Goal: Task Accomplishment & Management: Manage account settings

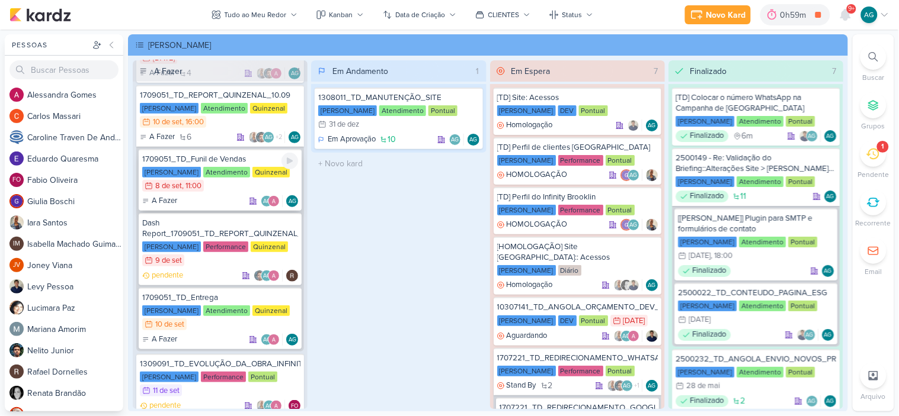
scroll to position [159, 0]
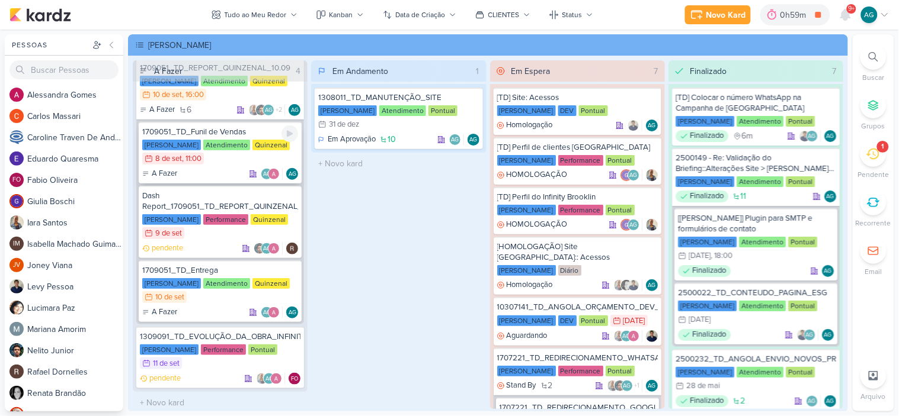
click at [232, 131] on div "1709051_TD_Funil de Vendas" at bounding box center [220, 132] width 156 height 11
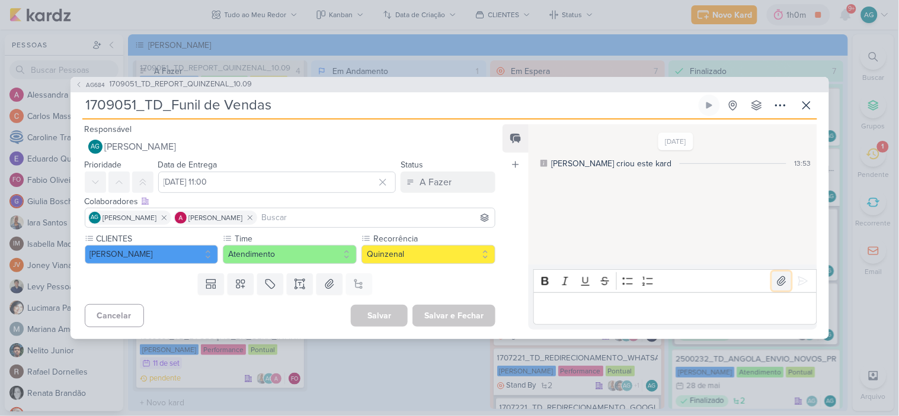
click at [780, 283] on icon at bounding box center [781, 281] width 12 height 12
click at [596, 315] on p "Editor editing area: main" at bounding box center [675, 308] width 271 height 14
click at [541, 310] on p "Funil do dia 25/08 a 07/09" at bounding box center [675, 308] width 271 height 14
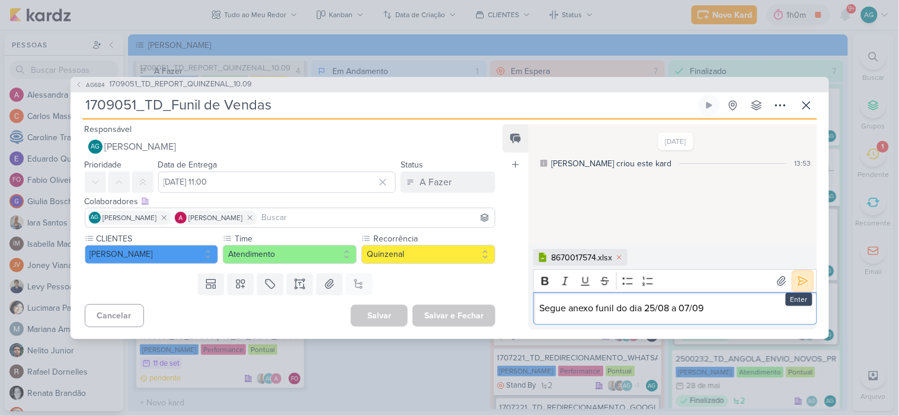
click at [798, 277] on icon at bounding box center [802, 281] width 9 height 9
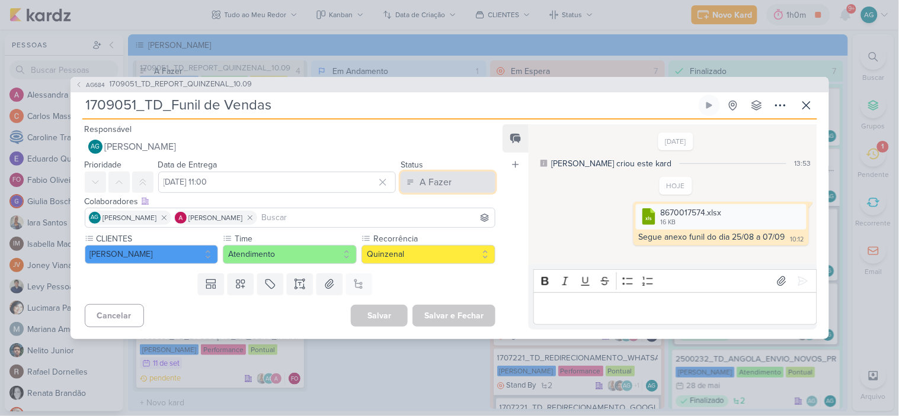
click at [431, 179] on div "A Fazer" at bounding box center [435, 182] width 32 height 14
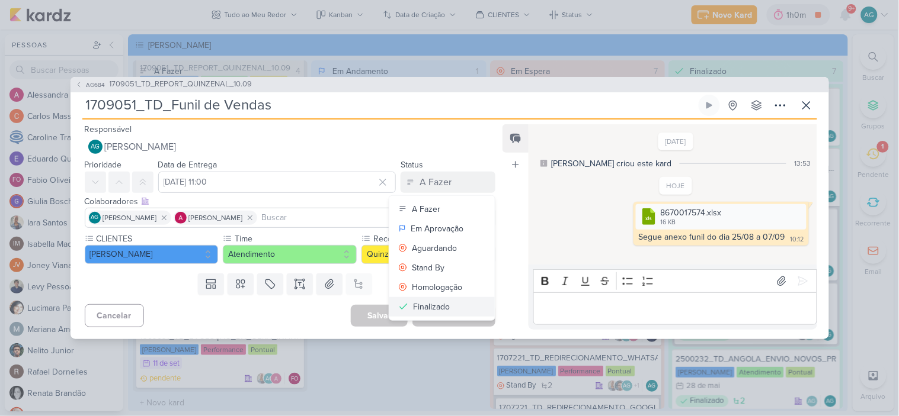
click at [437, 308] on div "Finalizado" at bounding box center [431, 307] width 37 height 12
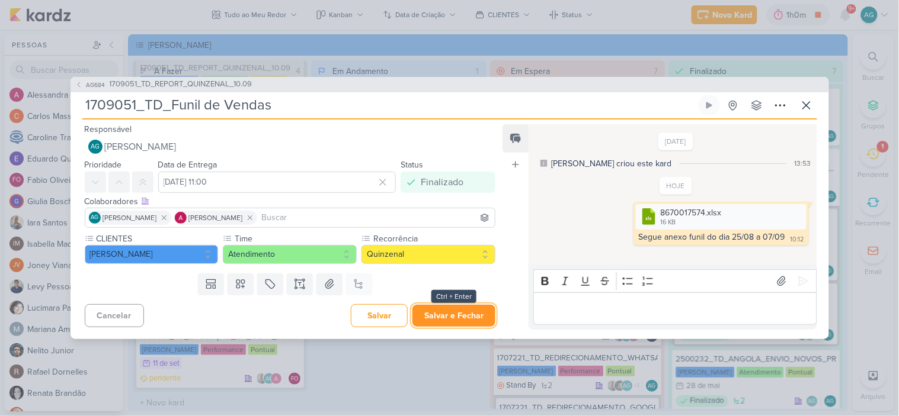
click at [454, 317] on button "Salvar e Fechar" at bounding box center [453, 316] width 83 height 22
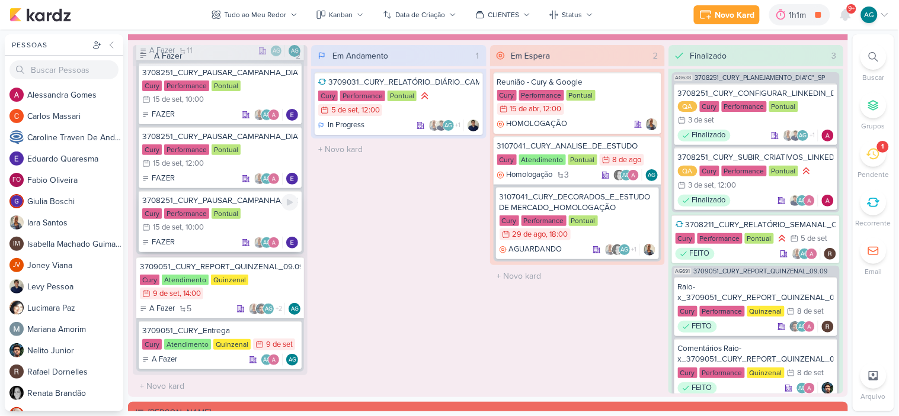
scroll to position [1185, 0]
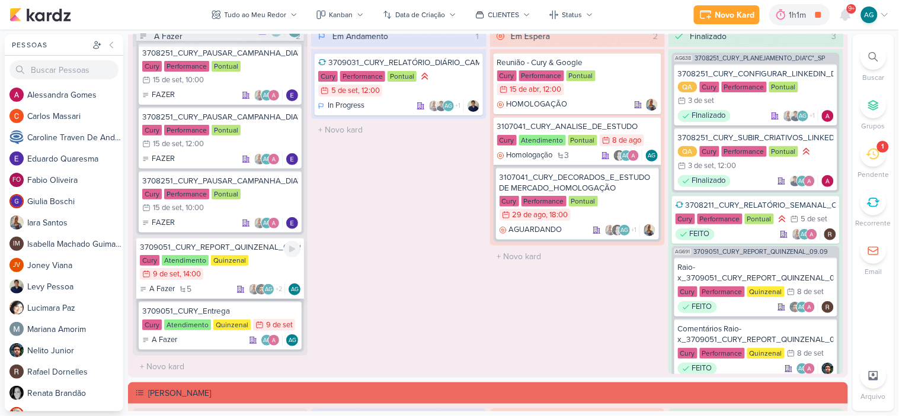
click at [250, 245] on div "3709051_CURY_REPORT_QUINZENAL_09.09" at bounding box center [220, 247] width 161 height 11
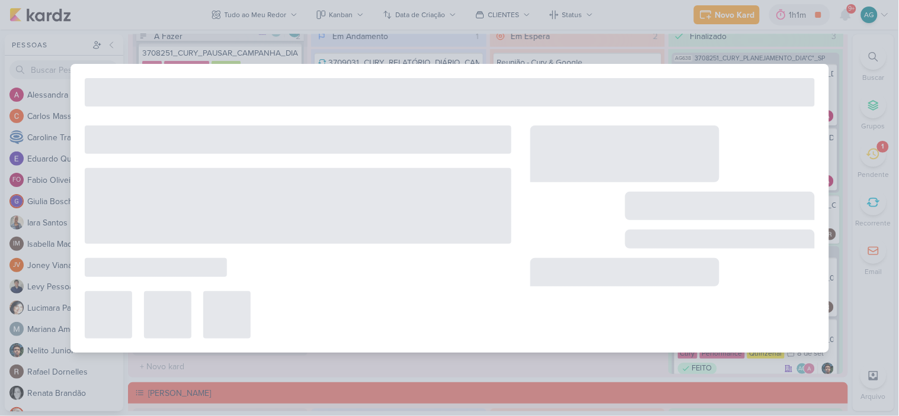
type input "3709051_CURY_REPORT_QUINZENAL_09.09"
type input "9 de setembro de 2025 às 14:00"
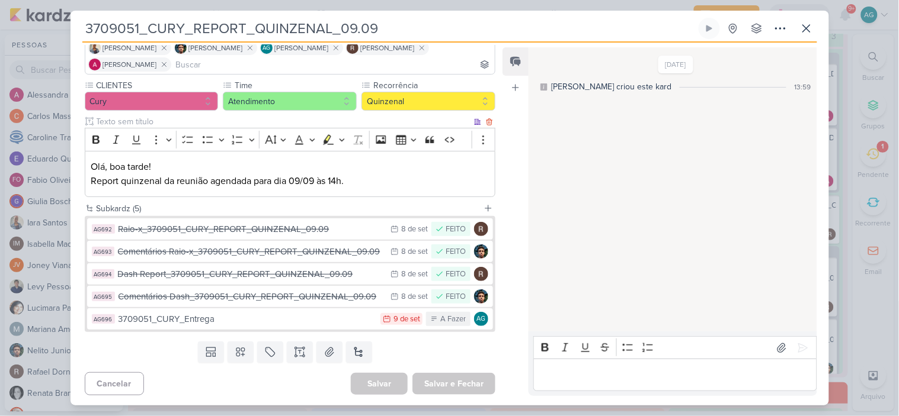
scroll to position [95, 0]
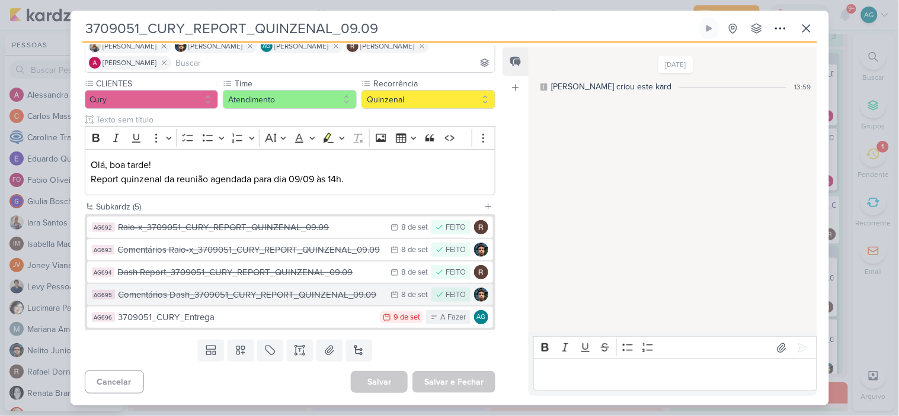
click at [283, 293] on div "Comentários Dash_3709051_CURY_REPORT_QUINZENAL_09.09" at bounding box center [251, 295] width 267 height 14
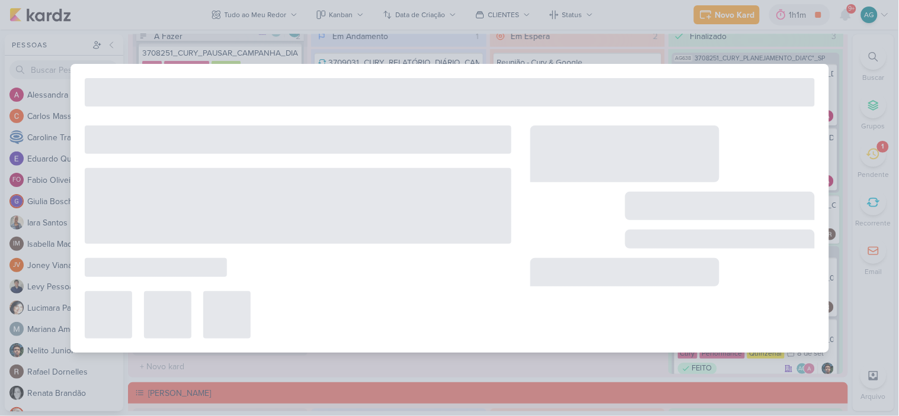
type input "Comentários Dash_3709051_CURY_REPORT_QUINZENAL_09.09"
type input "8 de setembro de 2025 às 23:59"
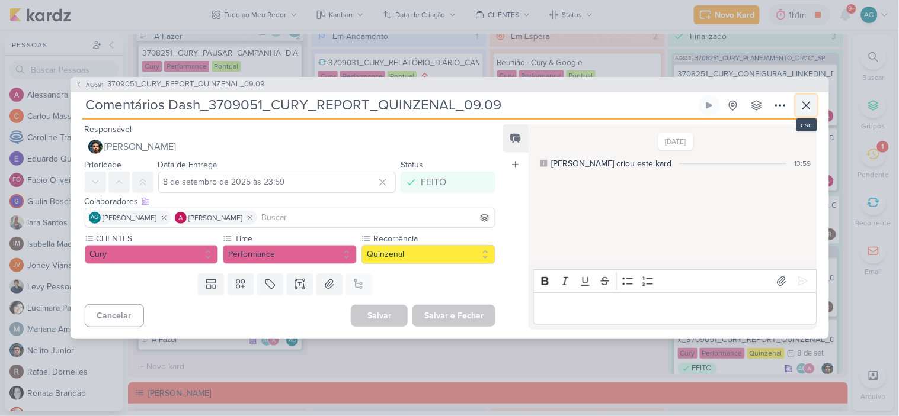
click at [804, 105] on icon at bounding box center [806, 105] width 14 height 14
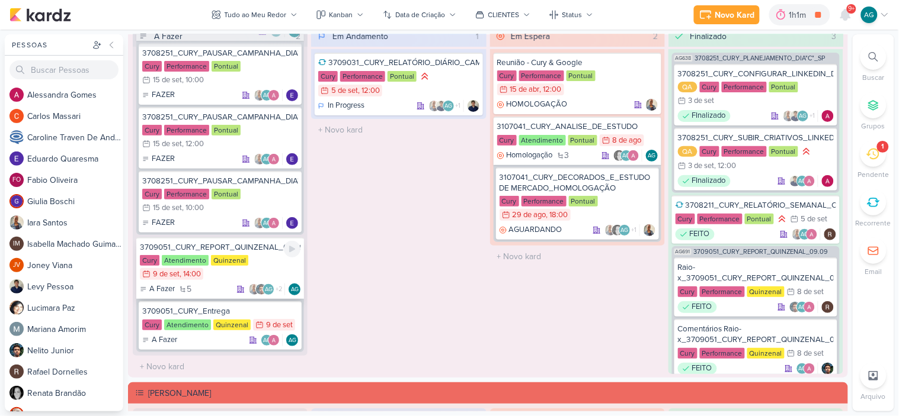
click at [245, 245] on div "3709051_CURY_REPORT_QUINZENAL_09.09" at bounding box center [220, 247] width 161 height 11
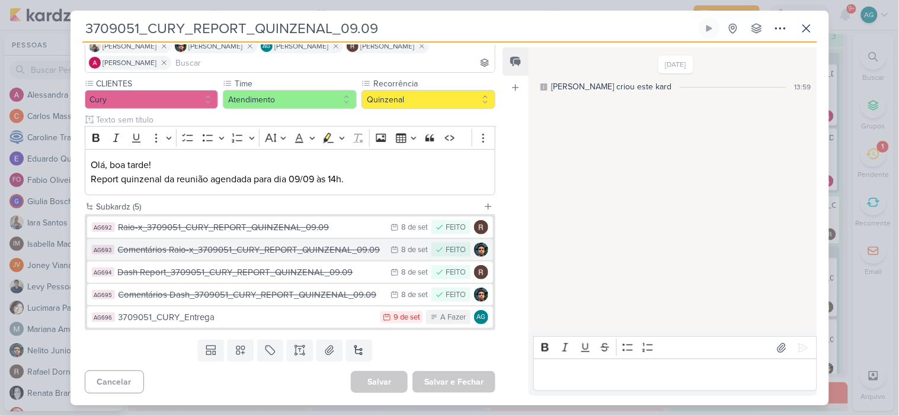
click at [264, 252] on div "Comentários Raio-x_3709051_CURY_REPORT_QUINZENAL_09.09" at bounding box center [251, 250] width 267 height 14
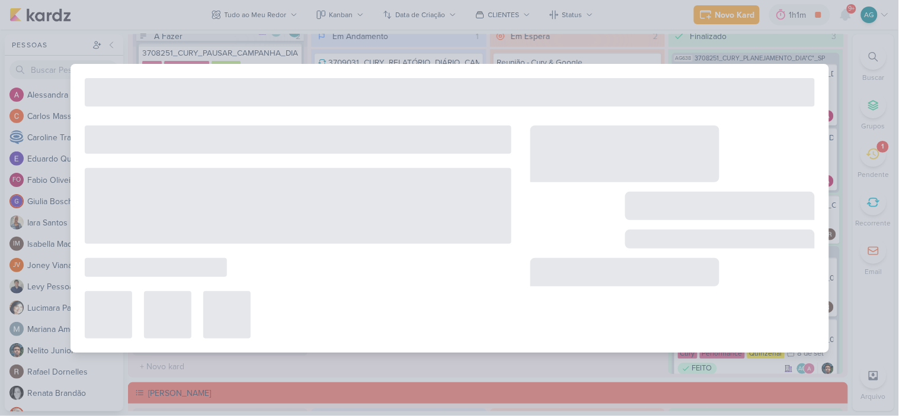
type input "Comentários Raio-x_3709051_CURY_REPORT_QUINZENAL_09.09"
type input "8 de setembro de 2025 às 23:59"
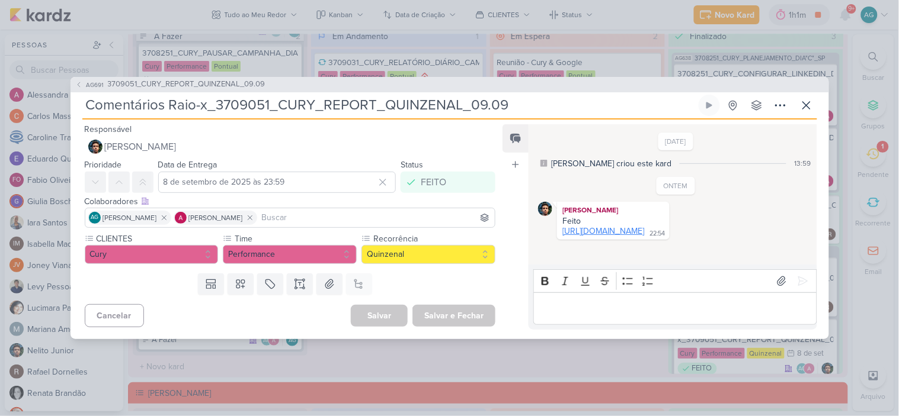
click at [644, 235] on link "[URL][DOMAIN_NAME]" at bounding box center [603, 231] width 82 height 10
click at [202, 86] on span "3709051_CURY_REPORT_QUINZENAL_09.09" at bounding box center [187, 85] width 158 height 12
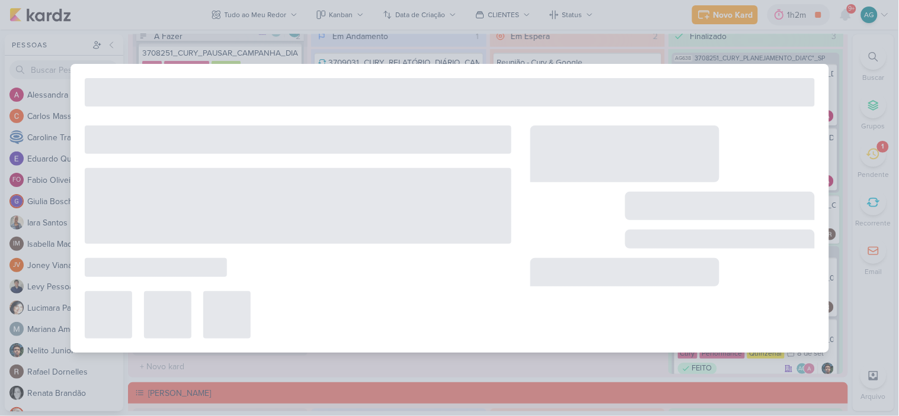
type input "3709051_CURY_REPORT_QUINZENAL_09.09"
type input "9 de setembro de 2025 às 14:00"
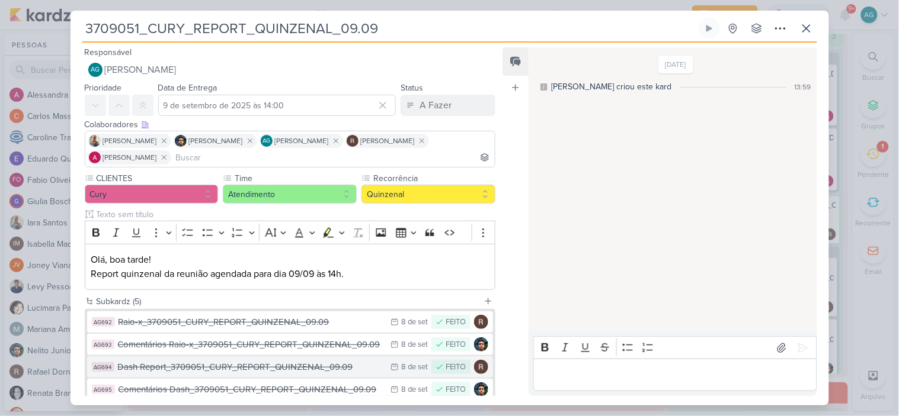
click at [197, 367] on div "Dash Report_3709051_CURY_REPORT_QUINZENAL_09.09" at bounding box center [251, 368] width 267 height 14
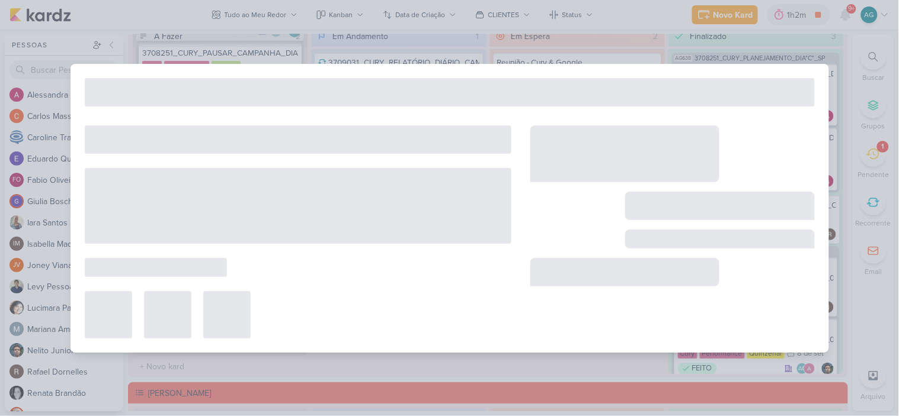
type input "Dash Report_3709051_CURY_REPORT_QUINZENAL_09.09"
type input "8 de setembro de 2025 às 23:59"
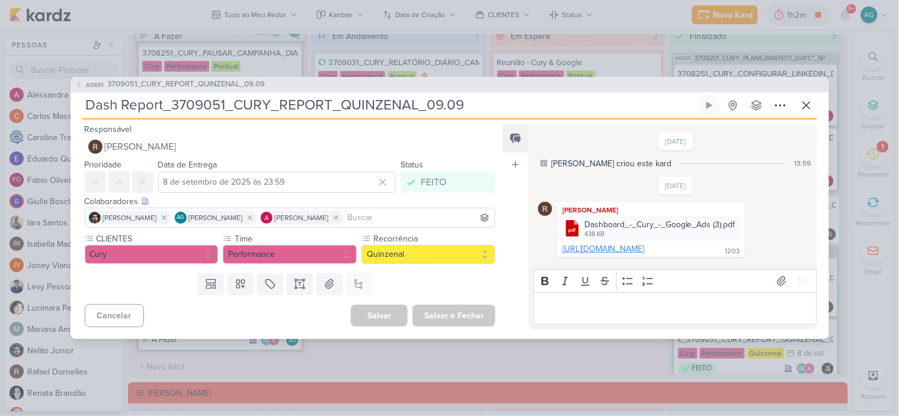
click at [644, 254] on link "[URL][DOMAIN_NAME]" at bounding box center [603, 249] width 82 height 10
click at [151, 80] on span "3709051_CURY_REPORT_QUINZENAL_09.09" at bounding box center [187, 85] width 158 height 12
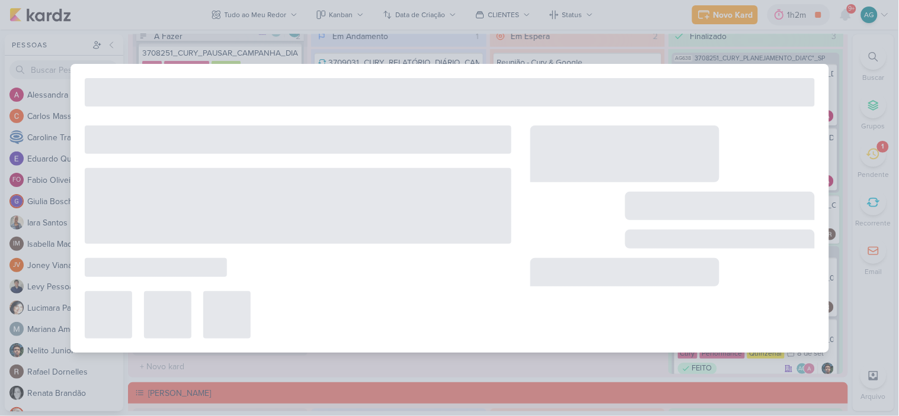
type input "3709051_CURY_REPORT_QUINZENAL_09.09"
type input "9 de setembro de 2025 às 14:00"
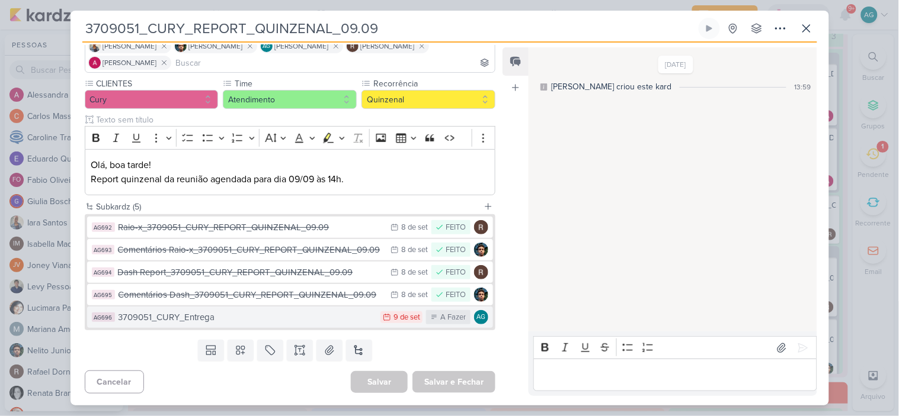
click at [206, 316] on div "3709051_CURY_Entrega" at bounding box center [246, 318] width 256 height 14
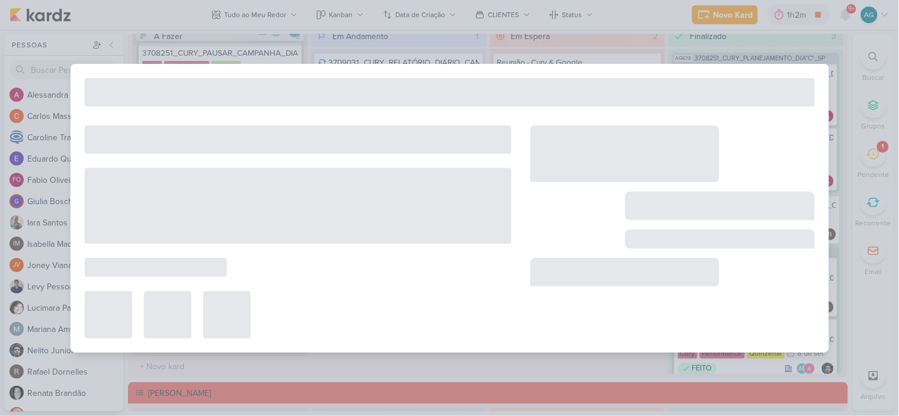
type input "3709051_CURY_Entrega"
type input "[DATE] 23:59"
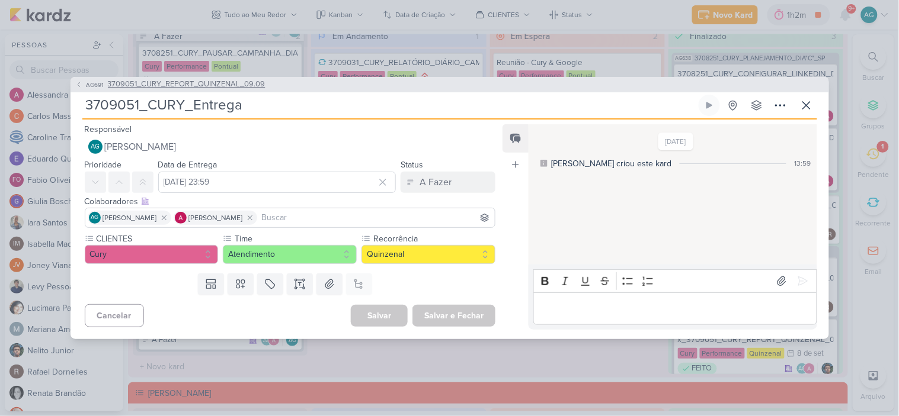
click at [187, 88] on span "3709051_CURY_REPORT_QUINZENAL_09.09" at bounding box center [187, 85] width 158 height 12
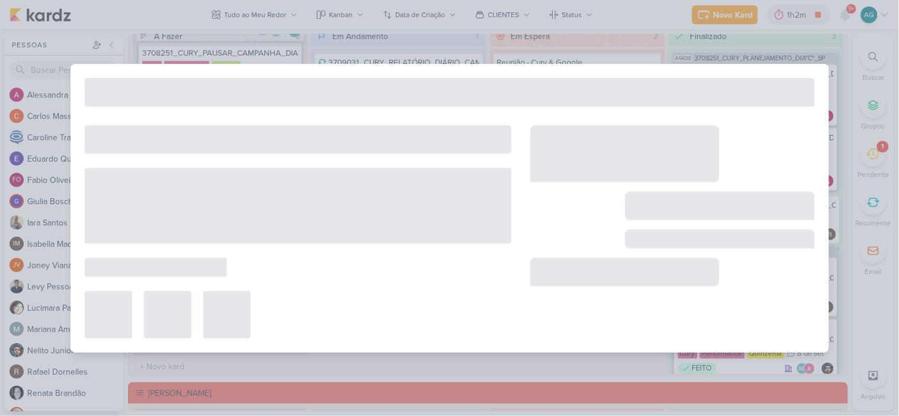
type input "3709051_CURY_REPORT_QUINZENAL_09.09"
type input "9 de setembro de 2025 às 14:00"
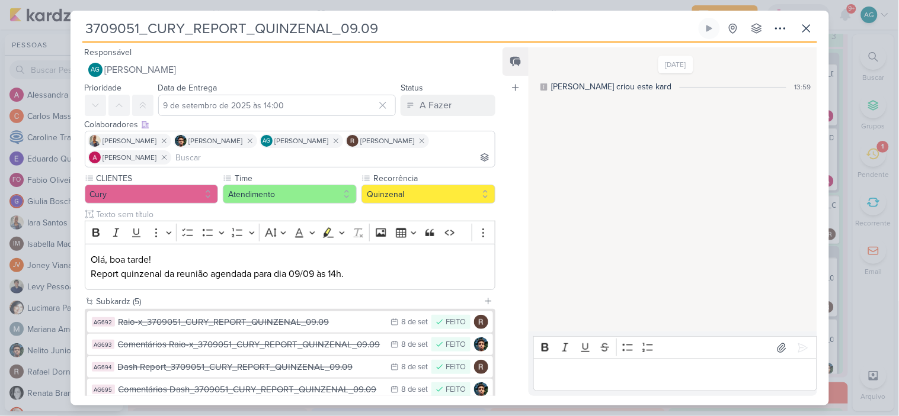
scroll to position [66, 0]
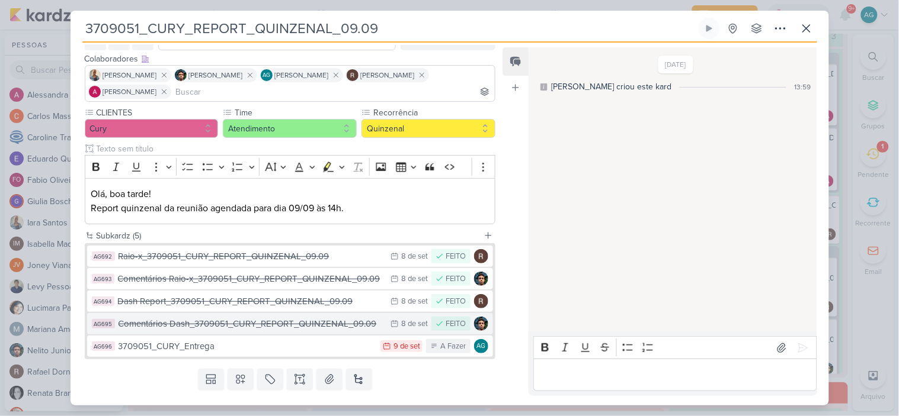
click at [234, 323] on div "Comentários Dash_3709051_CURY_REPORT_QUINZENAL_09.09" at bounding box center [251, 324] width 267 height 14
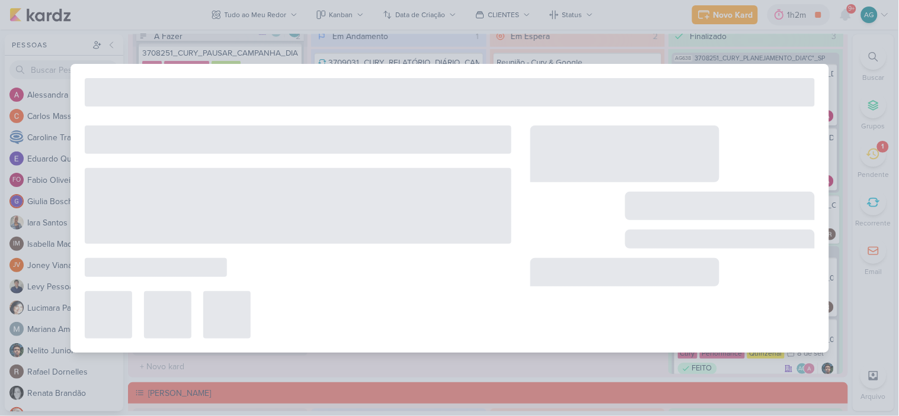
type input "Comentários Dash_3709051_CURY_REPORT_QUINZENAL_09.09"
type input "8 de setembro de 2025 às 23:59"
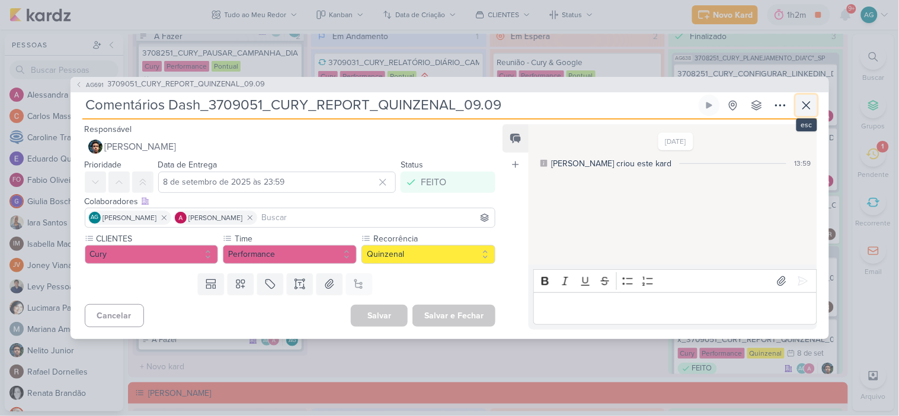
click at [804, 104] on icon at bounding box center [806, 105] width 7 height 7
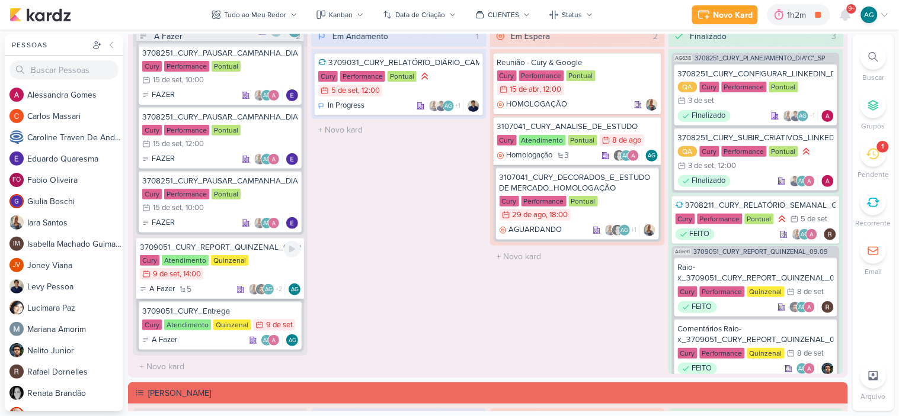
click at [248, 248] on div "3709051_CURY_REPORT_QUINZENAL_09.09" at bounding box center [220, 247] width 161 height 11
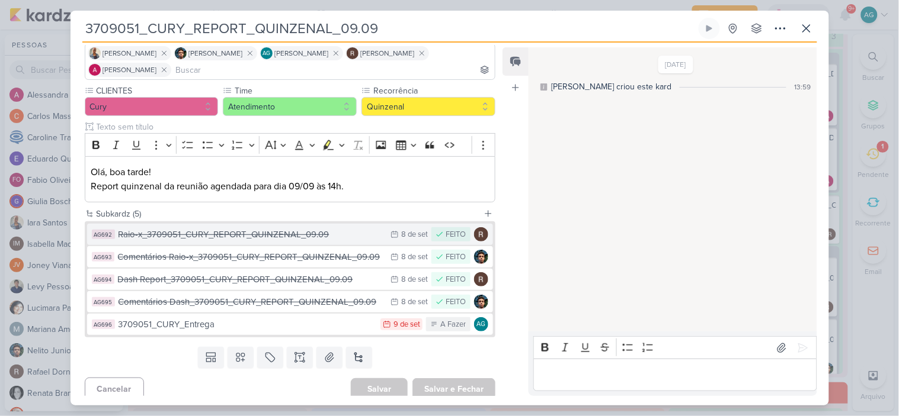
scroll to position [95, 0]
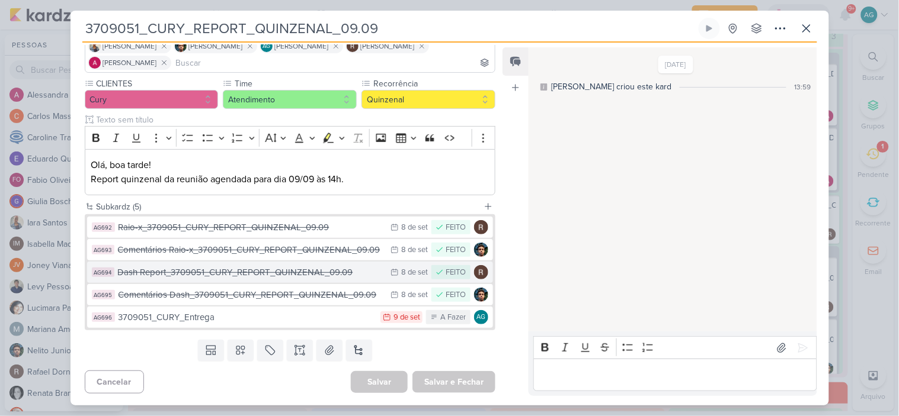
click at [220, 272] on div "Dash Report_3709051_CURY_REPORT_QUINZENAL_09.09" at bounding box center [251, 273] width 267 height 14
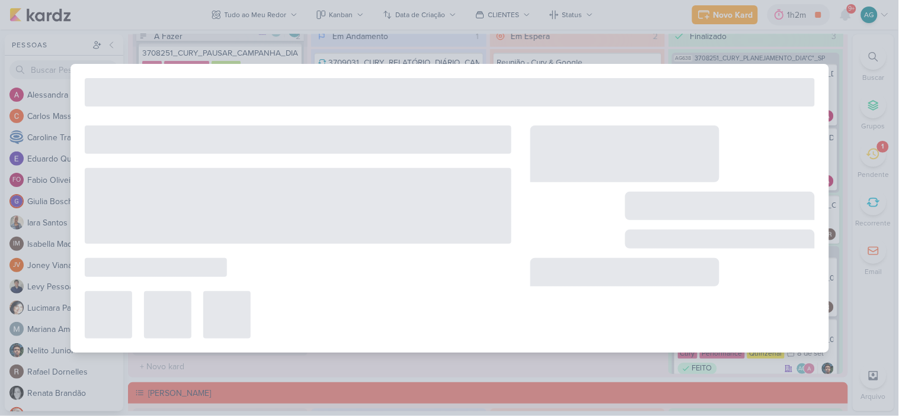
type input "Dash Report_3709051_CURY_REPORT_QUINZENAL_09.09"
type input "8 de setembro de 2025 às 23:59"
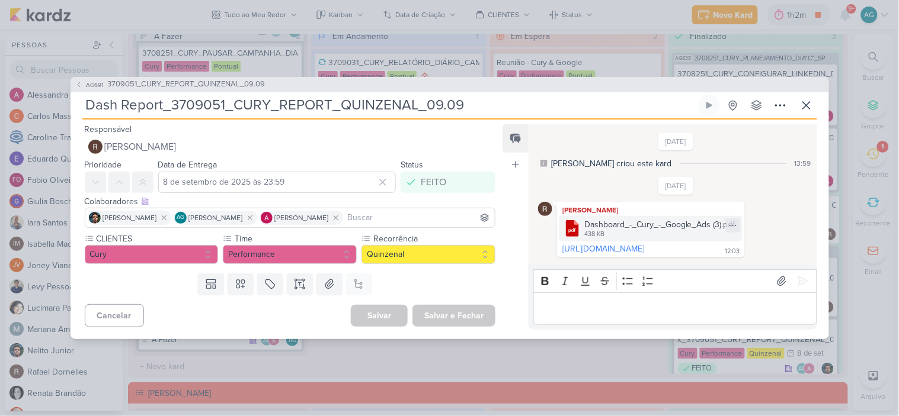
click at [701, 223] on div "Dashboard_-_Cury_-_Google_Ads (3).pdf" at bounding box center [659, 225] width 151 height 12
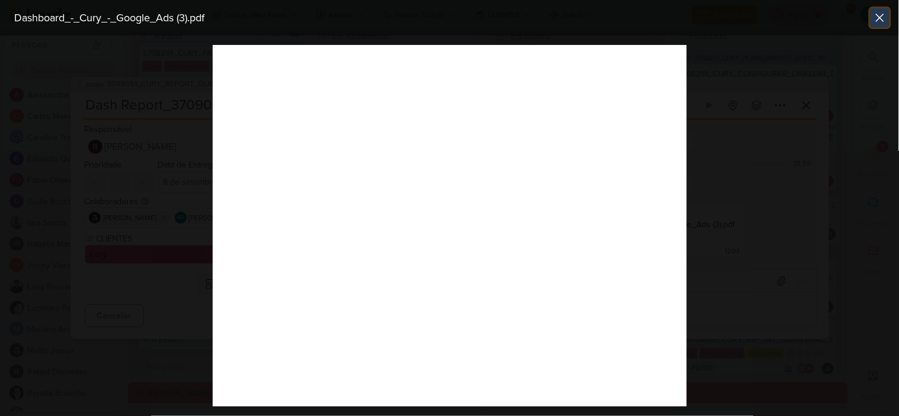
click at [881, 19] on icon at bounding box center [879, 17] width 7 height 7
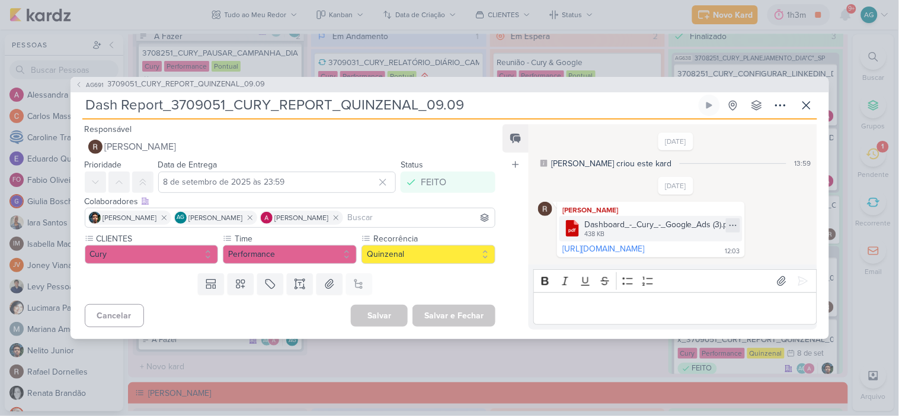
click at [737, 223] on icon at bounding box center [732, 225] width 9 height 9
click at [730, 262] on div "Baixar" at bounding box center [719, 260] width 23 height 12
click at [809, 99] on icon at bounding box center [806, 105] width 14 height 14
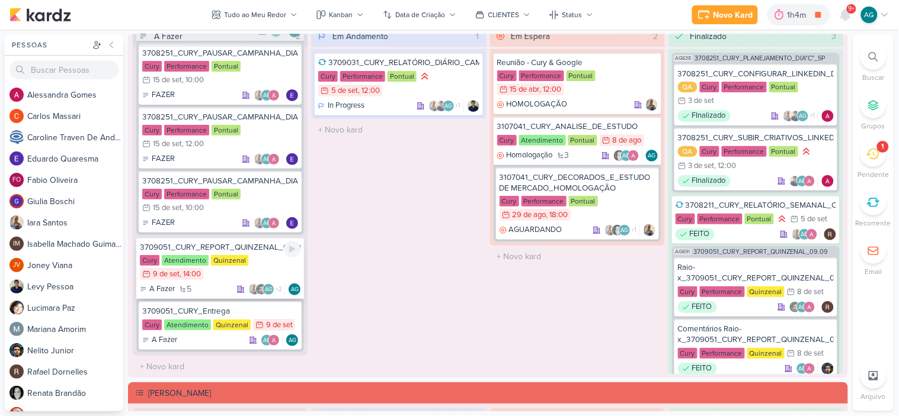
click at [255, 251] on div "3709051_CURY_REPORT_QUINZENAL_09.09 Cury Atendimento Quinzenal 9/9 [DATE] 14:00…" at bounding box center [220, 269] width 168 height 62
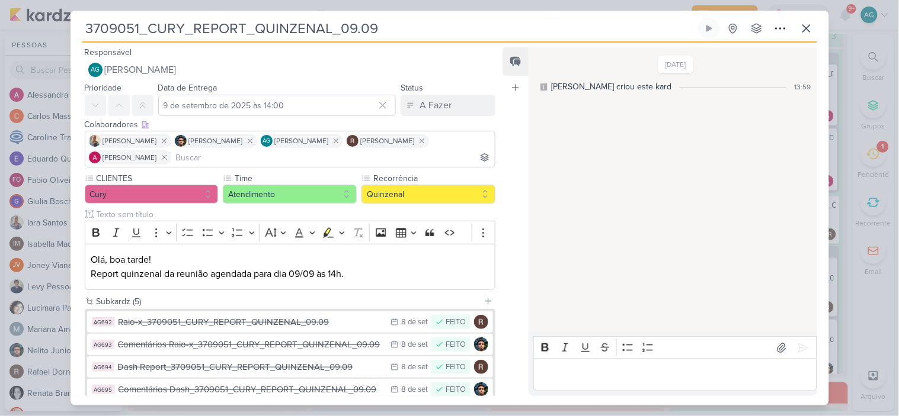
drag, startPoint x: 407, startPoint y: 31, endPoint x: 83, endPoint y: 25, distance: 324.1
click at [83, 25] on input "3709051_CURY_REPORT_QUINZENAL_09.09" at bounding box center [389, 28] width 614 height 21
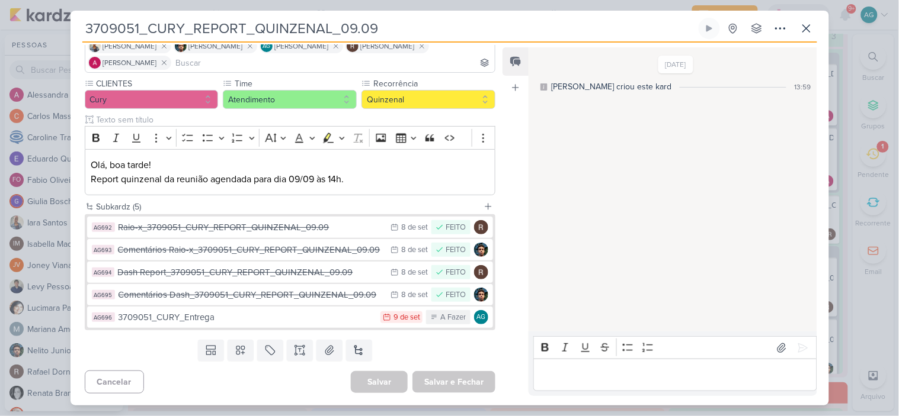
click at [320, 324] on button "AG696 3709051_CURY_Entrega 9/9 [DATE] A Fazer AG" at bounding box center [290, 317] width 406 height 21
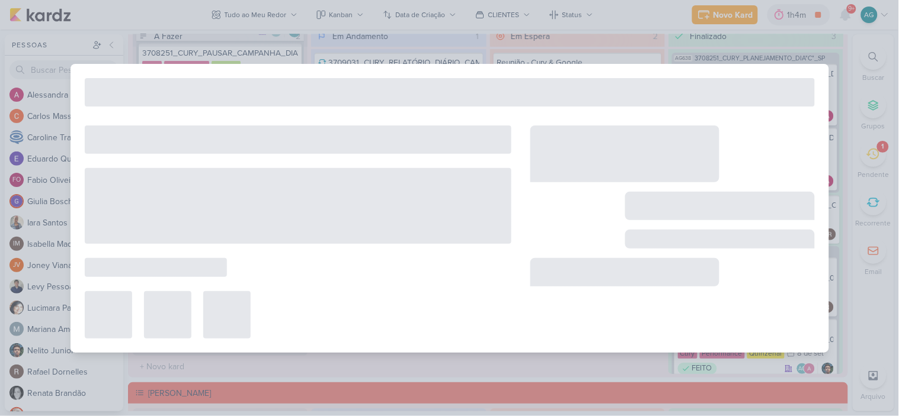
type input "3709051_CURY_Entrega"
type input "[DATE] 23:59"
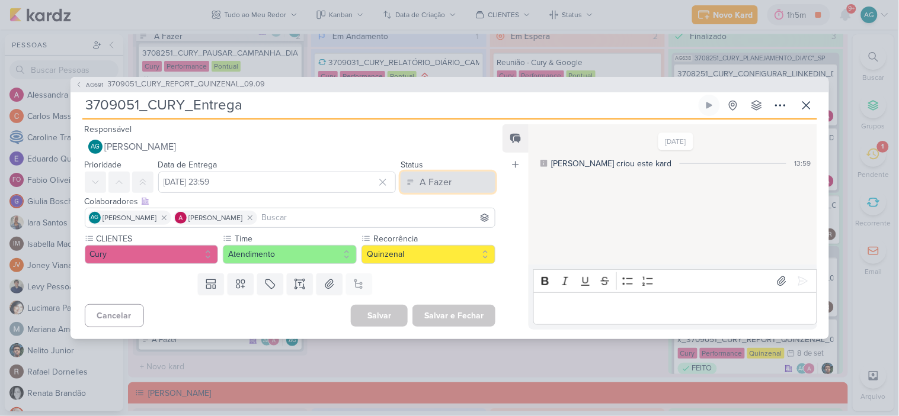
click at [435, 178] on div "A Fazer" at bounding box center [435, 182] width 32 height 14
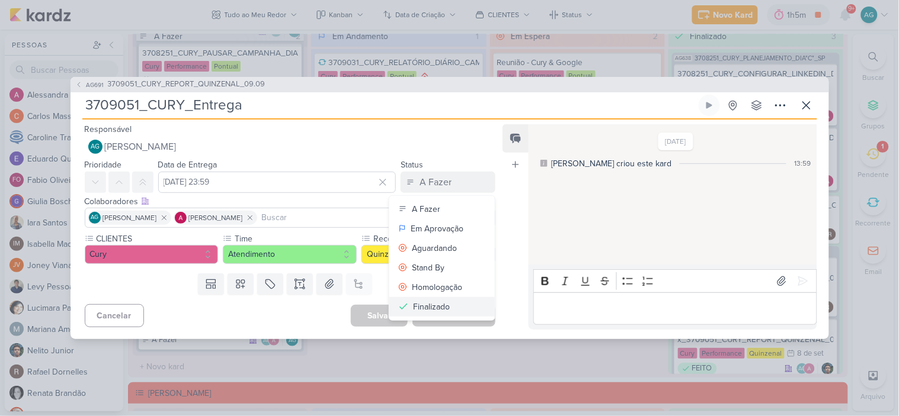
click at [448, 309] on button "Finalizado" at bounding box center [441, 307] width 105 height 20
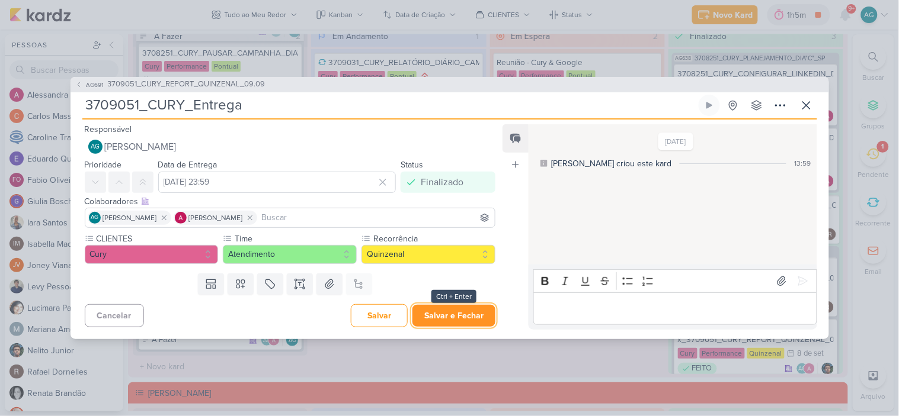
click at [474, 319] on button "Salvar e Fechar" at bounding box center [453, 316] width 83 height 22
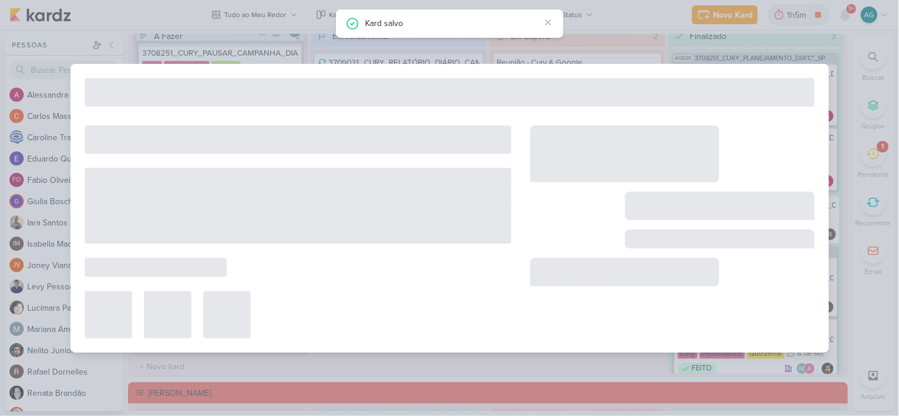
type input "3709051_CURY_REPORT_QUINZENAL_09.09"
type input "9 de setembro de 2025 às 14:00"
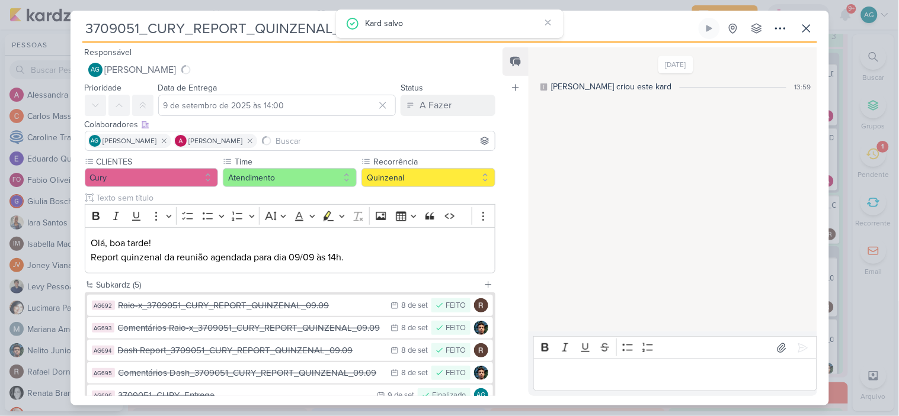
scroll to position [1237, 0]
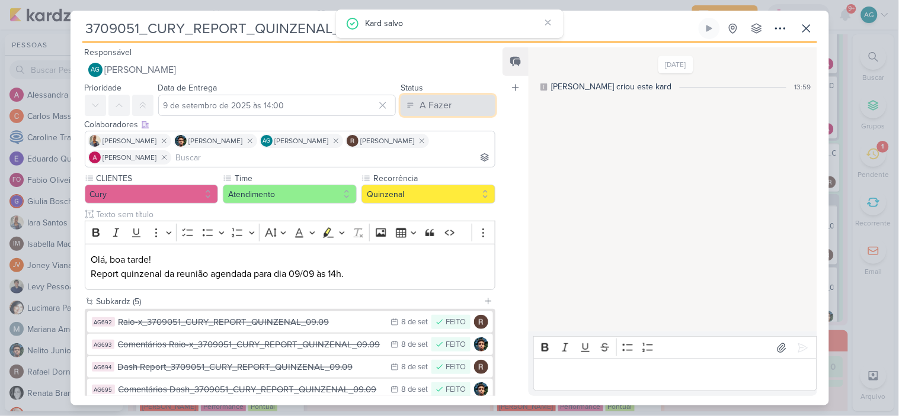
click at [438, 108] on div "A Fazer" at bounding box center [435, 105] width 32 height 14
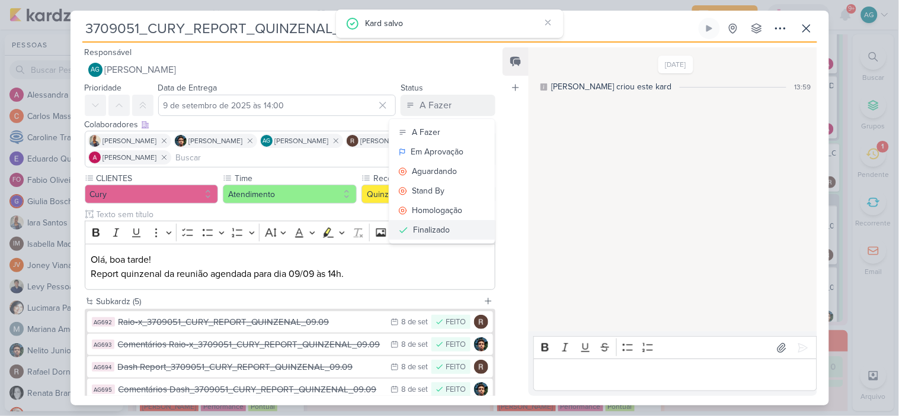
click at [440, 233] on div "Finalizado" at bounding box center [431, 230] width 37 height 12
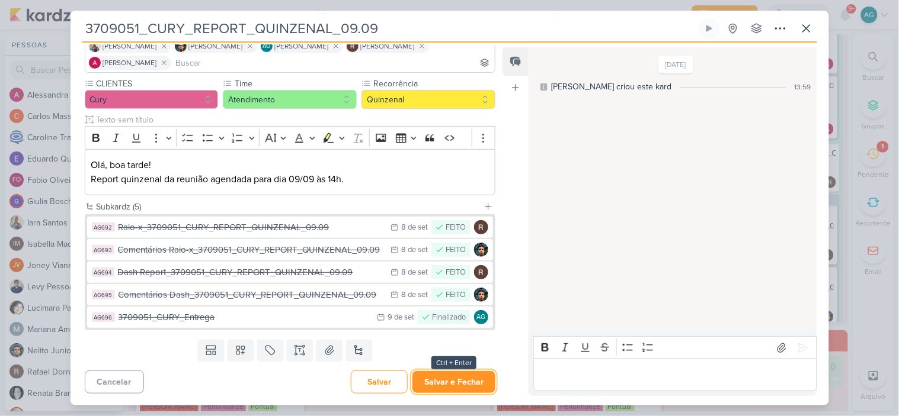
click at [465, 382] on button "Salvar e Fechar" at bounding box center [453, 382] width 83 height 22
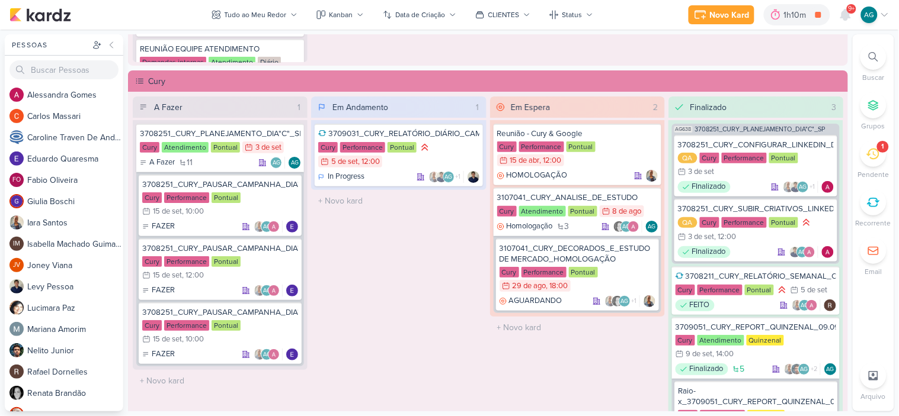
scroll to position [22, 0]
click at [249, 134] on div "3708251_CURY_PLANEJAMENTO_DIA"C"_SP" at bounding box center [220, 134] width 161 height 11
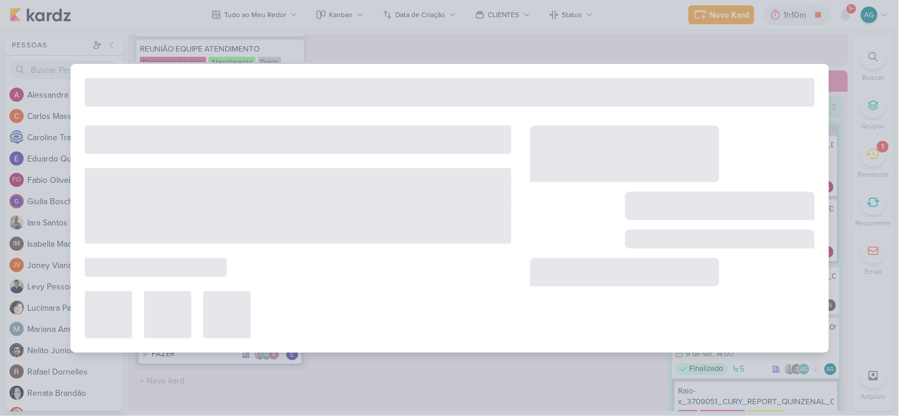
type input "3708251_CURY_PLANEJAMENTO_DIA"C"_SP"
type input "3 de setembro de 2025 às 23:59"
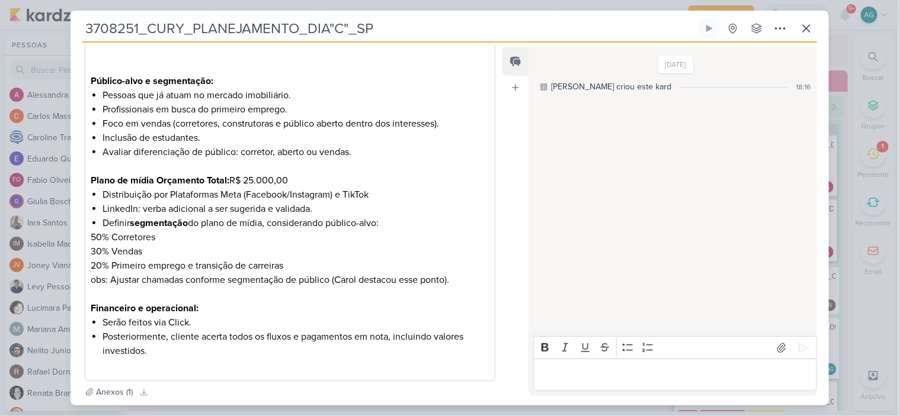
scroll to position [538, 0]
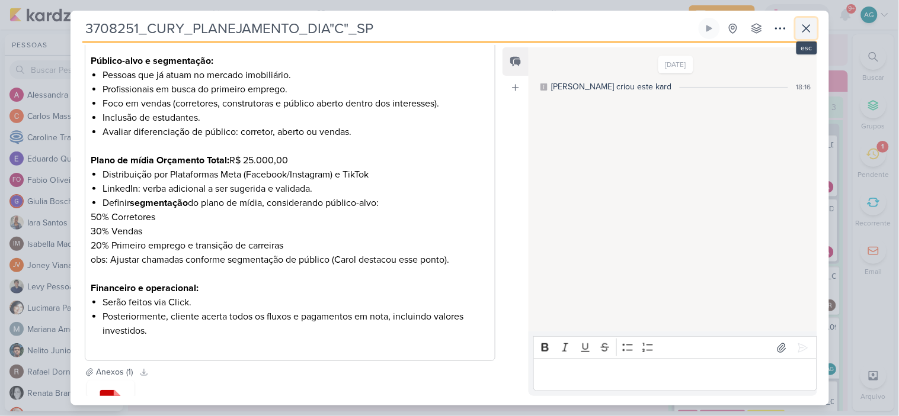
click at [808, 34] on icon at bounding box center [806, 28] width 14 height 14
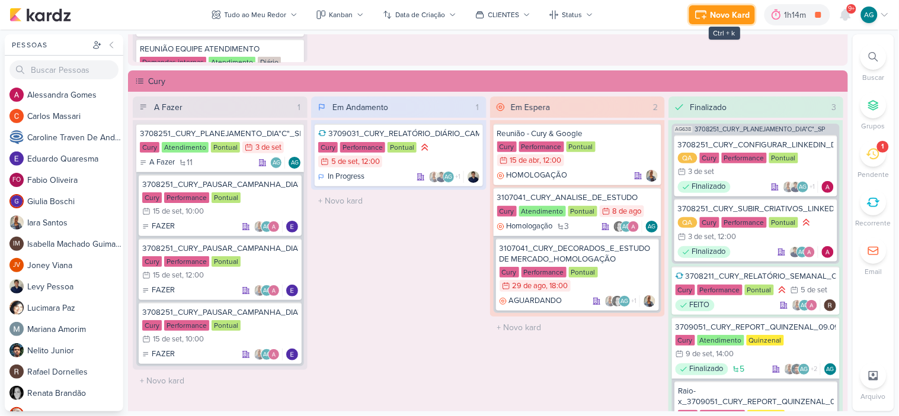
click at [724, 15] on div "Novo Kard" at bounding box center [730, 15] width 40 height 12
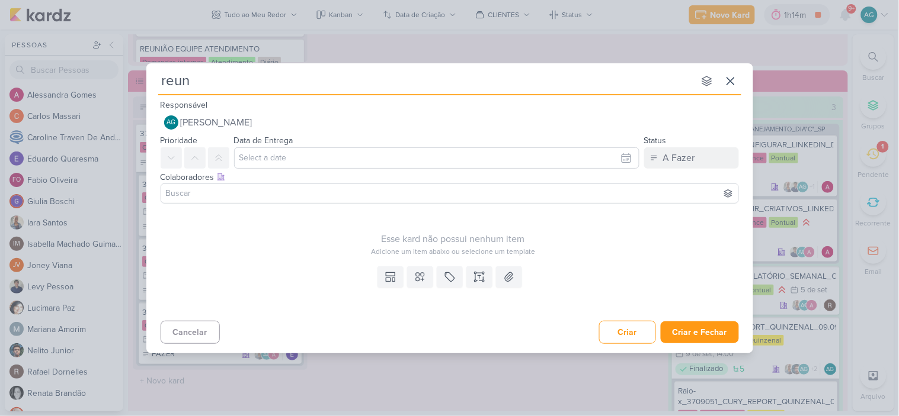
type input "reu"
type input "r"
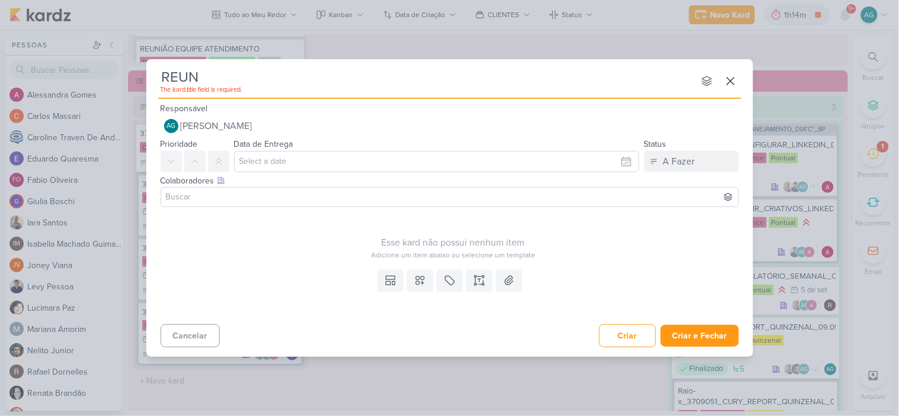
type input "REUNI"
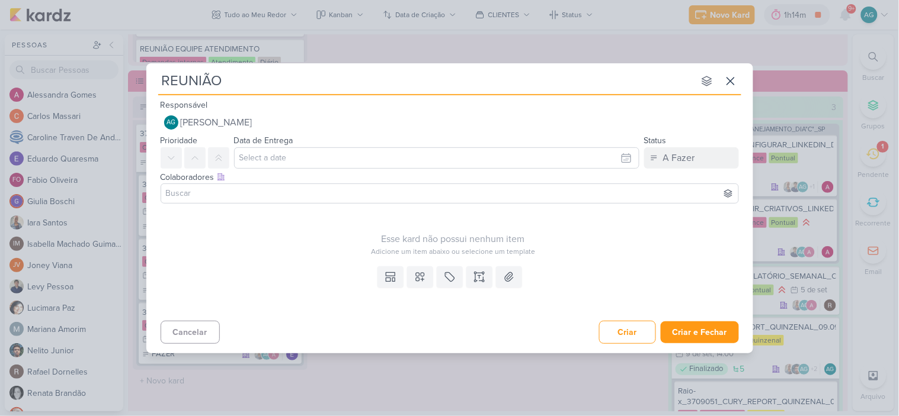
type input "REUNIÃO [Cury] Campanha Dia C"
click at [412, 276] on button at bounding box center [420, 277] width 26 height 21
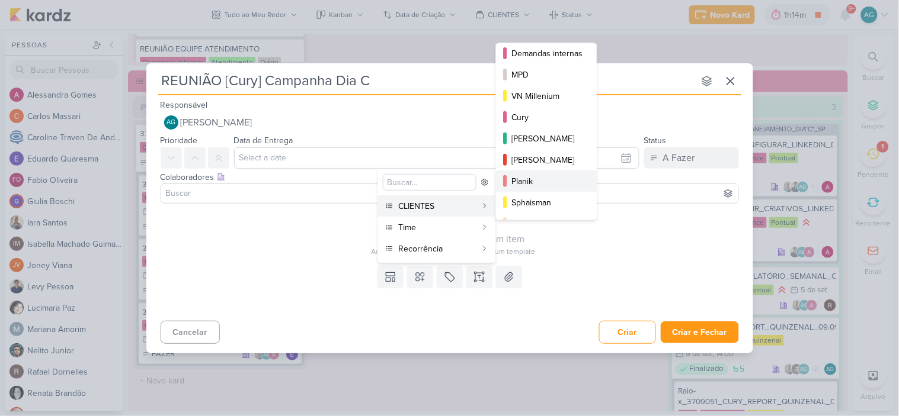
scroll to position [131, 0]
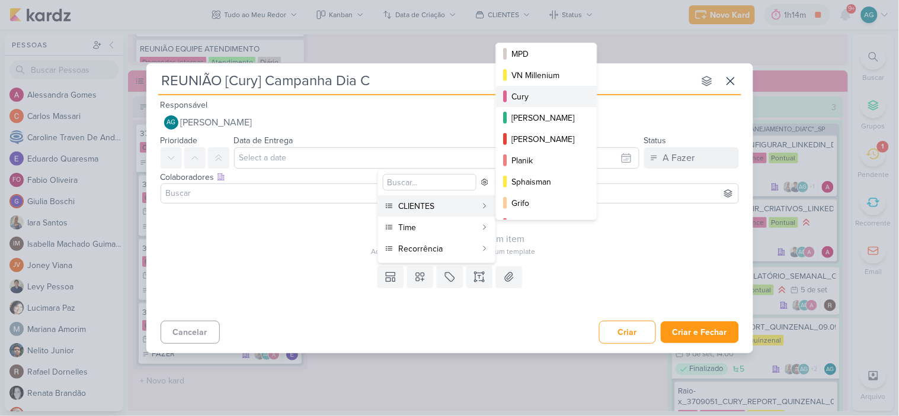
click at [541, 96] on div "Cury" at bounding box center [546, 97] width 71 height 12
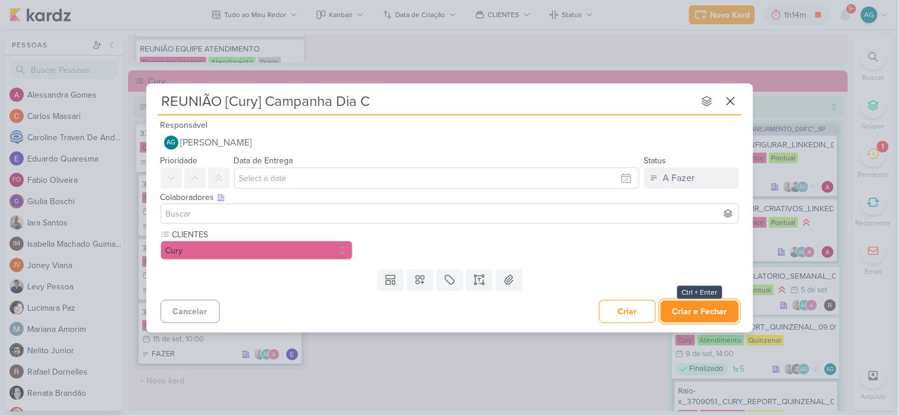
click at [689, 311] on button "Criar e Fechar" at bounding box center [699, 312] width 78 height 22
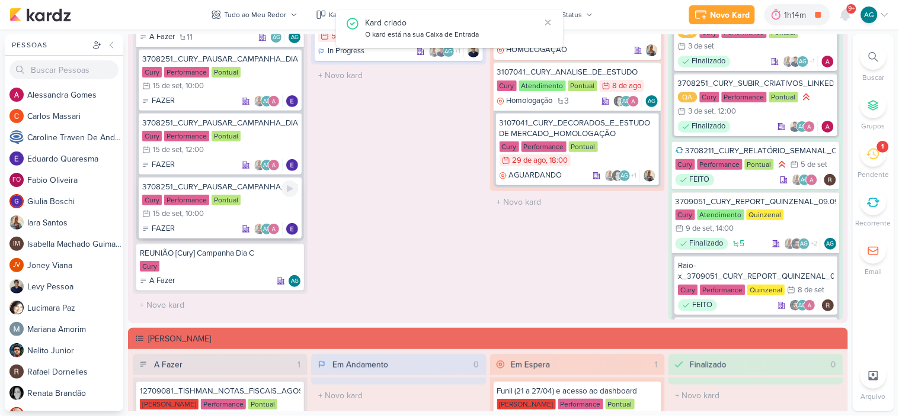
scroll to position [1311, 0]
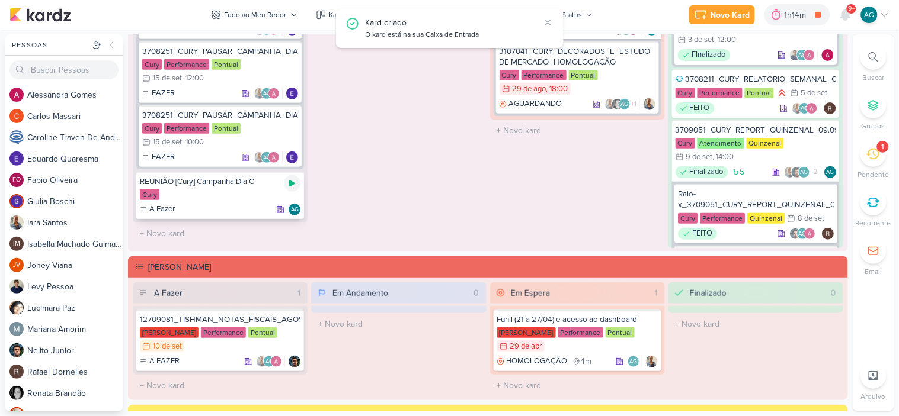
click at [292, 181] on icon at bounding box center [292, 184] width 6 height 7
